Goal: Browse casually: Explore the website without a specific task or goal

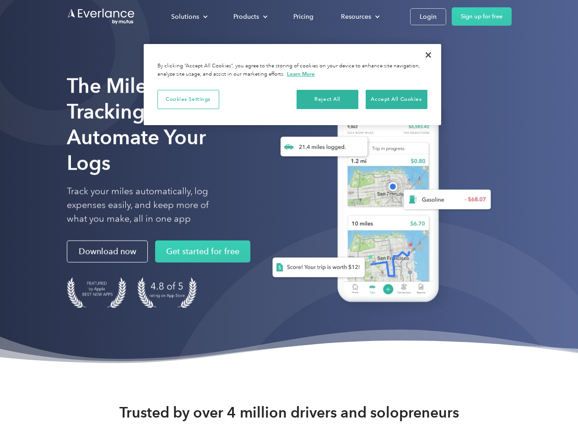
click at [189, 16] on div "Solutions" at bounding box center [185, 16] width 28 height 11
click at [250, 16] on div "Products" at bounding box center [247, 16] width 26 height 11
click at [359, 16] on div "Resources" at bounding box center [356, 16] width 30 height 11
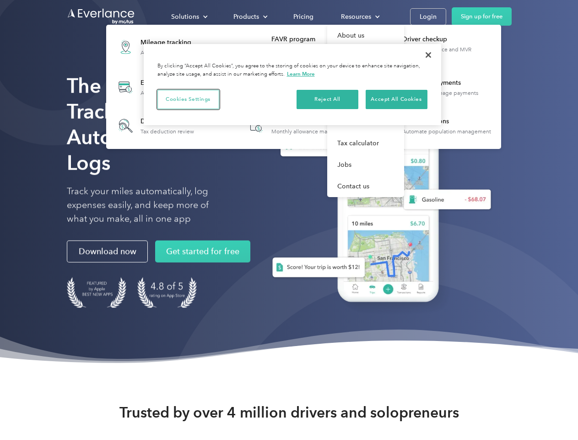
click at [188, 99] on button "Cookies Settings" at bounding box center [189, 99] width 62 height 19
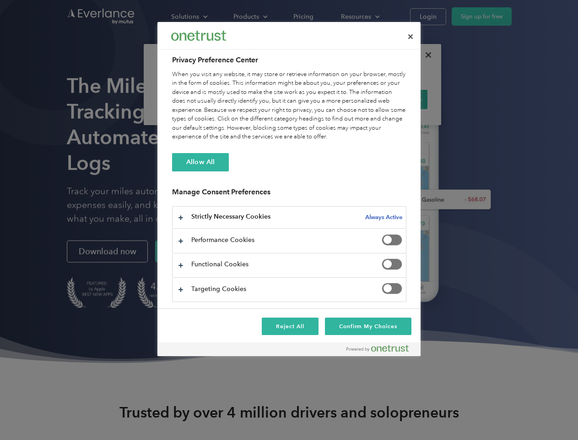
click at [328, 99] on div "When you visit any website, it may store or retrieve information on your browse…" at bounding box center [289, 105] width 234 height 71
click at [397, 99] on div "When you visit any website, it may store or retrieve information on your browse…" at bounding box center [289, 105] width 234 height 71
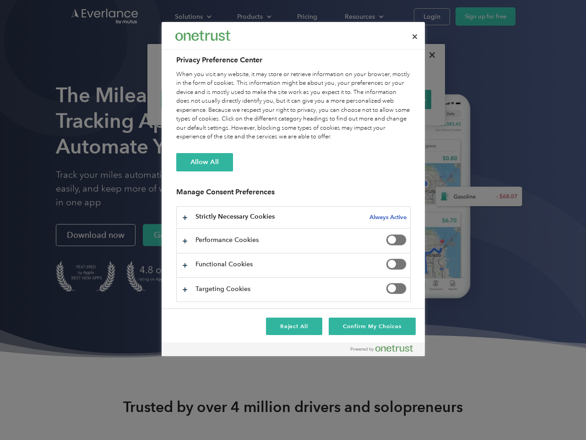
click at [429, 55] on div at bounding box center [293, 220] width 586 height 440
